Goal: Find specific page/section: Find specific page/section

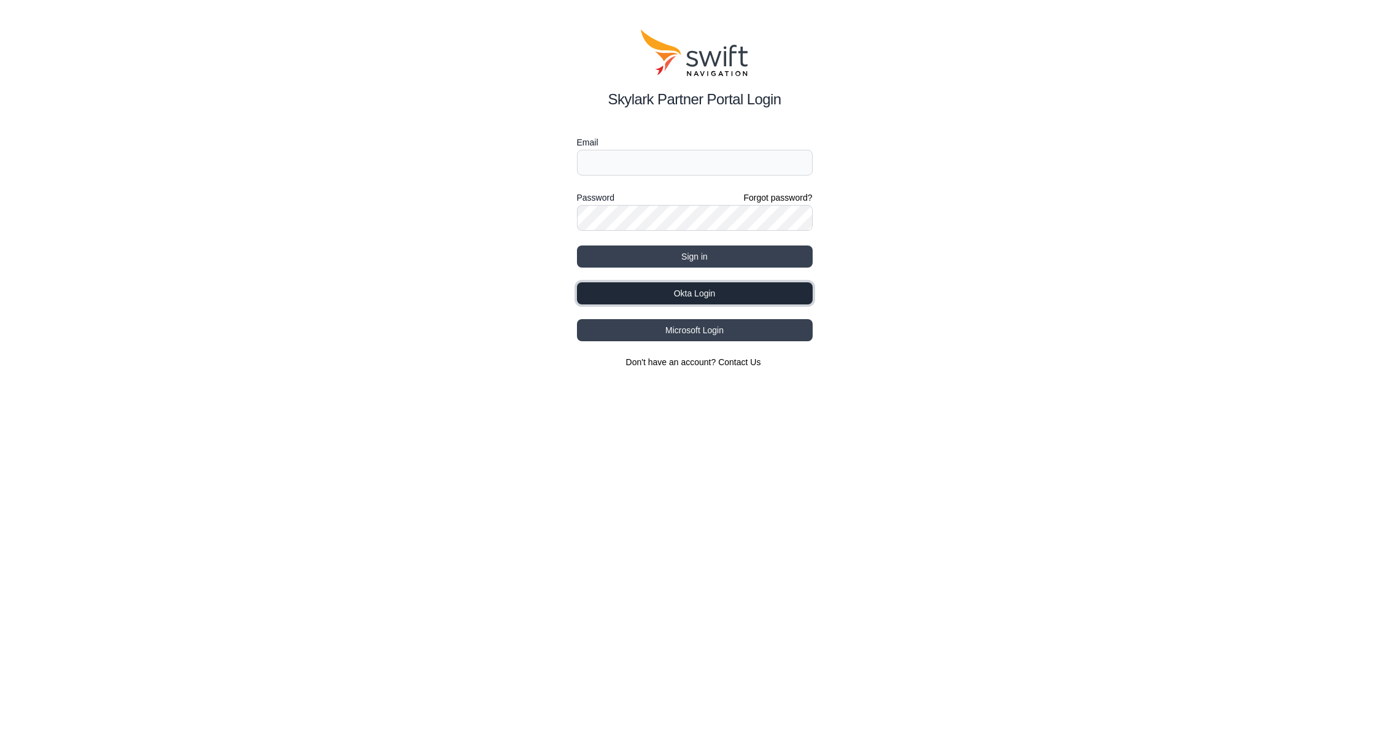
click at [612, 298] on button "Okta Login" at bounding box center [695, 293] width 236 height 22
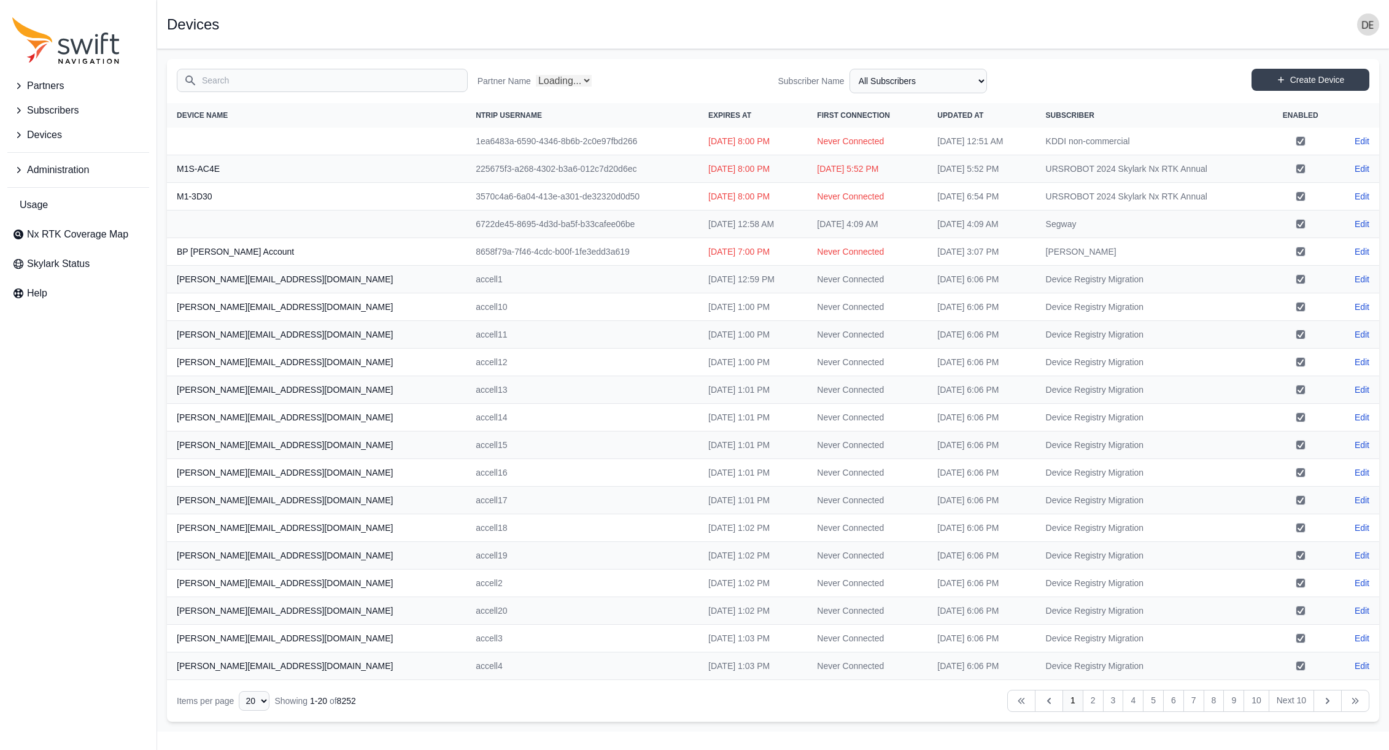
select select "Partner Name"
click at [88, 231] on span "Nx RTK Coverage Map" at bounding box center [77, 234] width 101 height 15
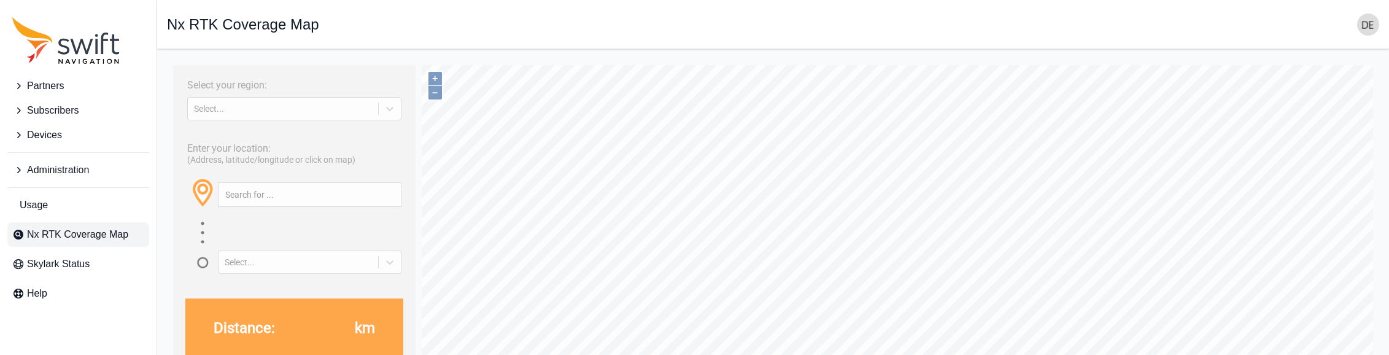
scroll to position [4, 0]
